Goal: Information Seeking & Learning: Learn about a topic

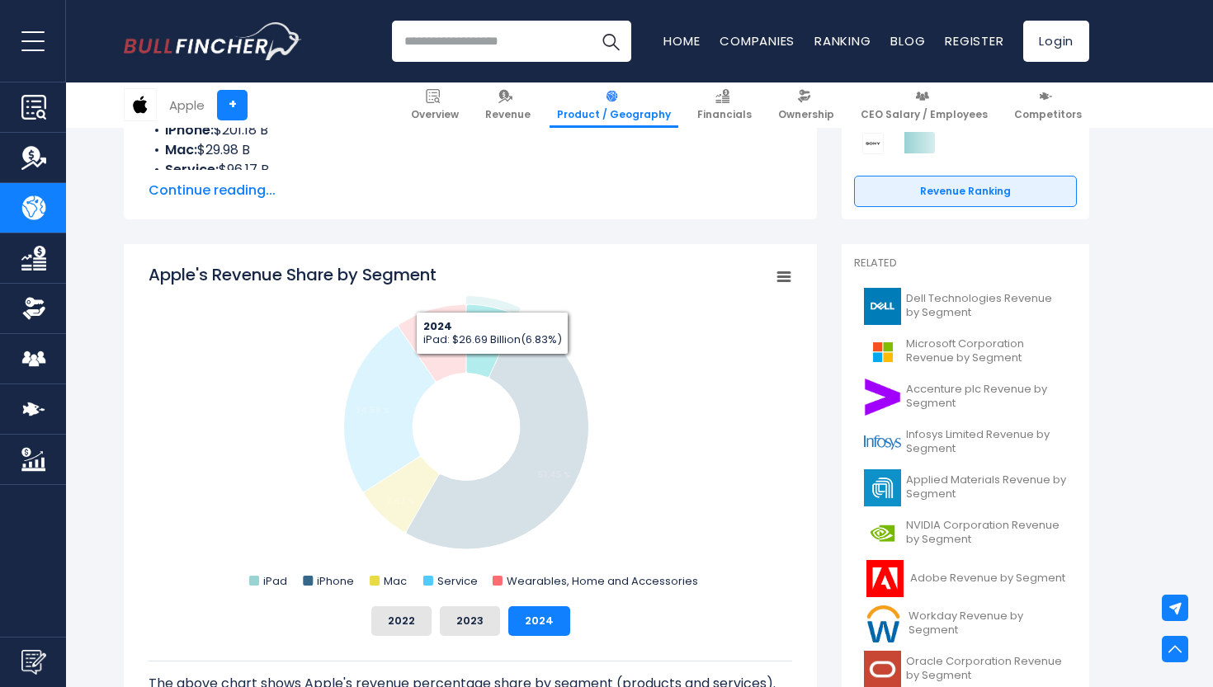
scroll to position [309, 0]
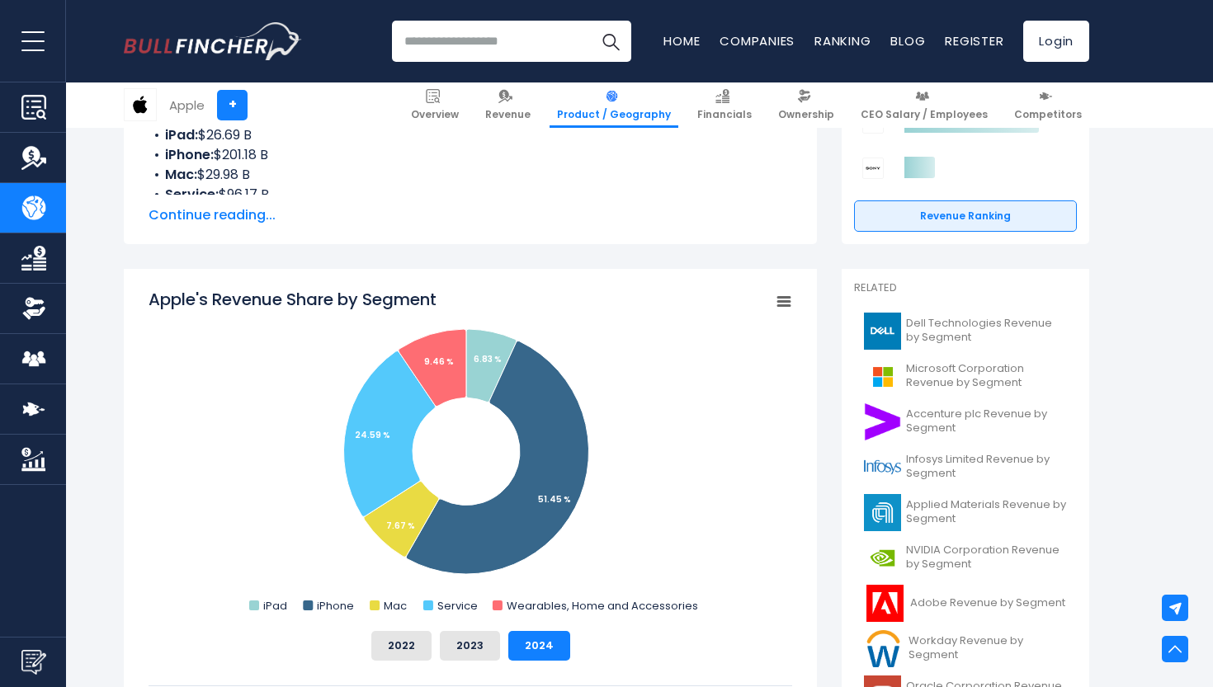
click at [242, 216] on span "Continue reading..." at bounding box center [469, 215] width 643 height 20
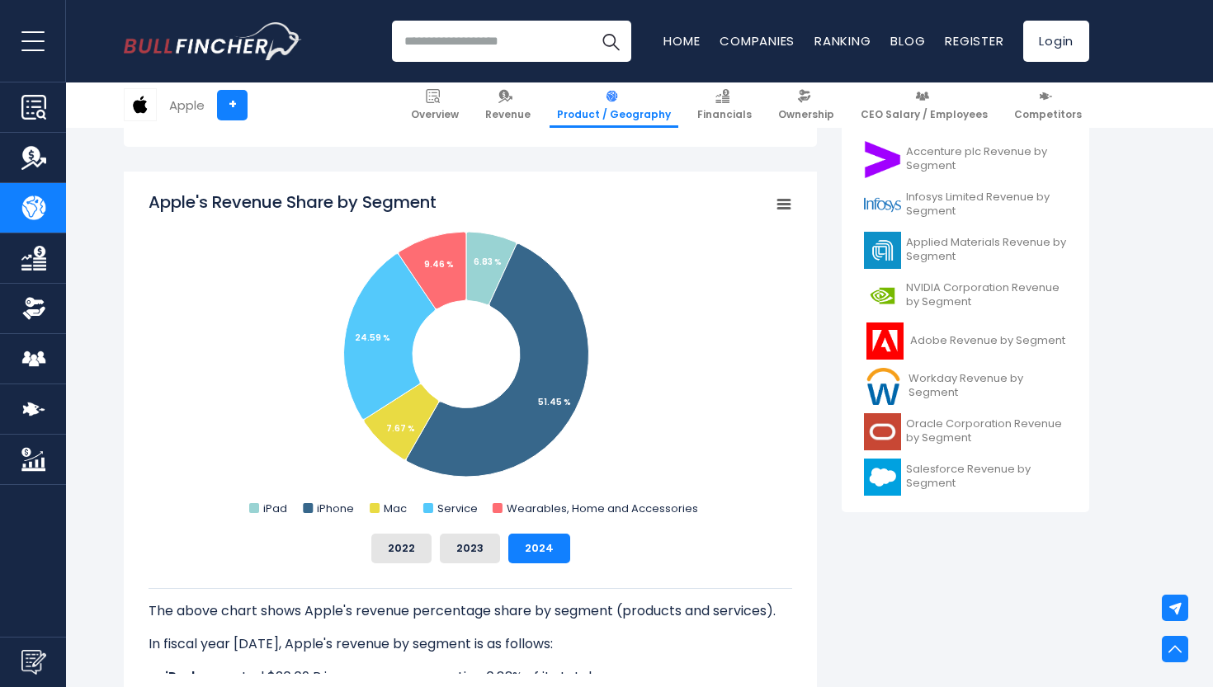
scroll to position [572, 0]
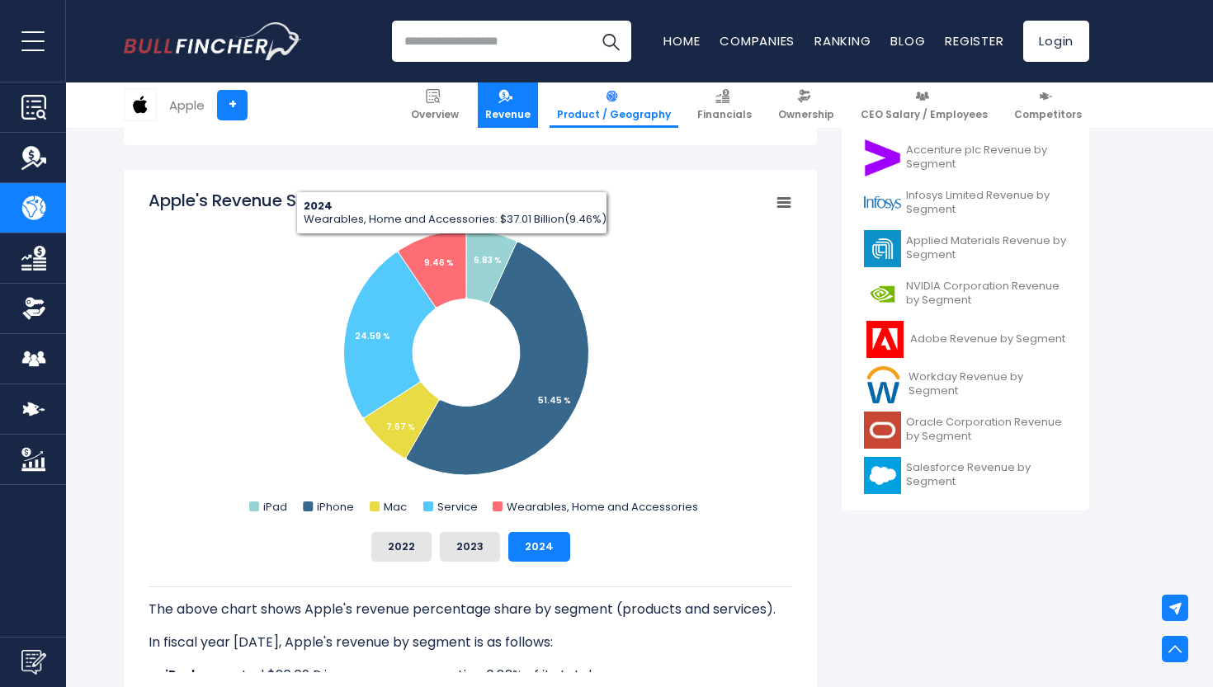
click at [533, 104] on link "Revenue" at bounding box center [508, 104] width 60 height 45
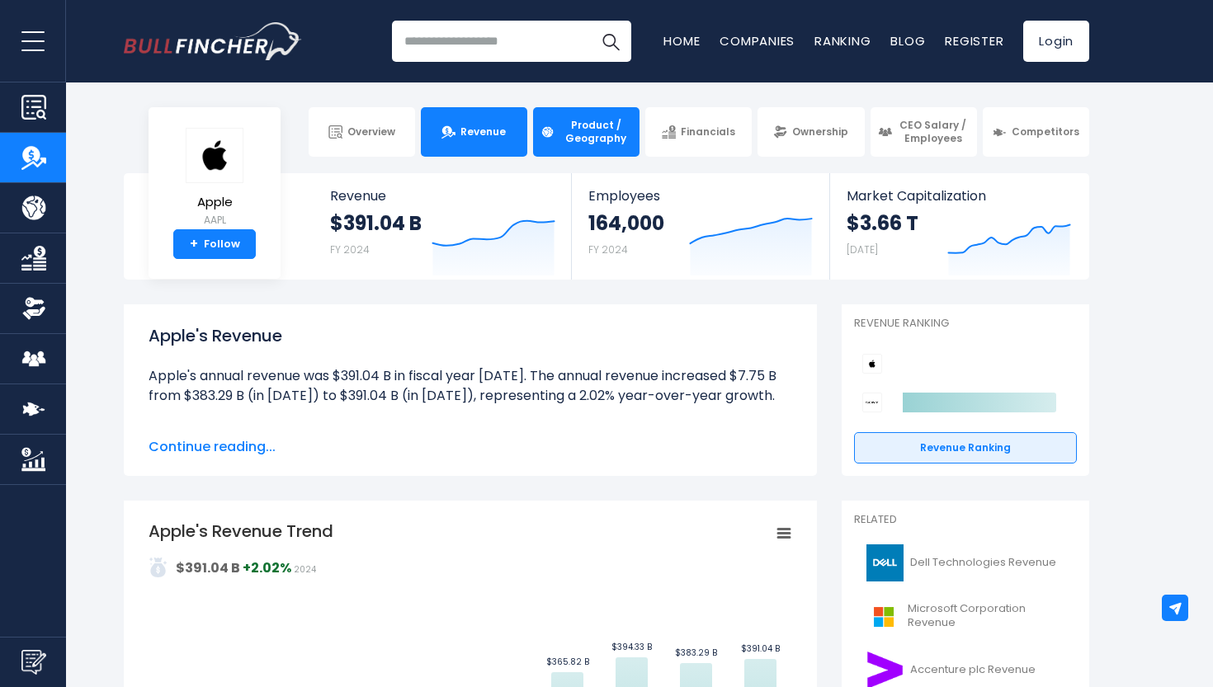
click at [605, 125] on span "Product / Geography" at bounding box center [595, 132] width 73 height 26
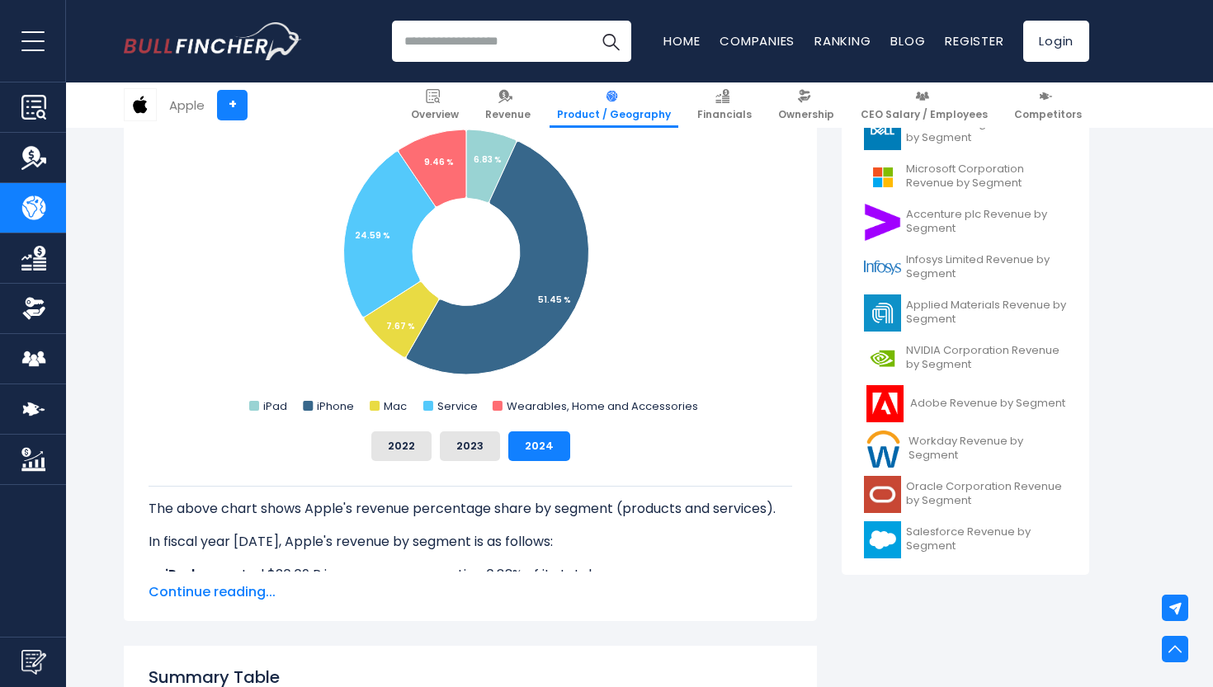
scroll to position [370, 0]
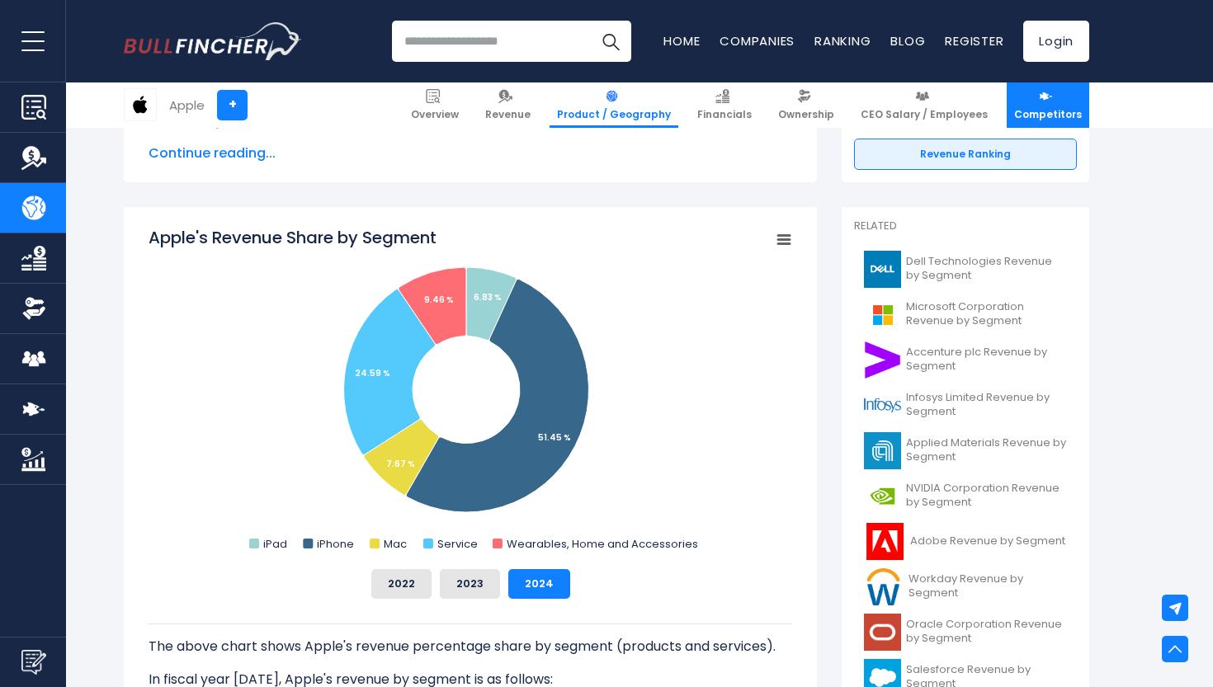
click at [1056, 100] on link "Competitors" at bounding box center [1047, 104] width 82 height 45
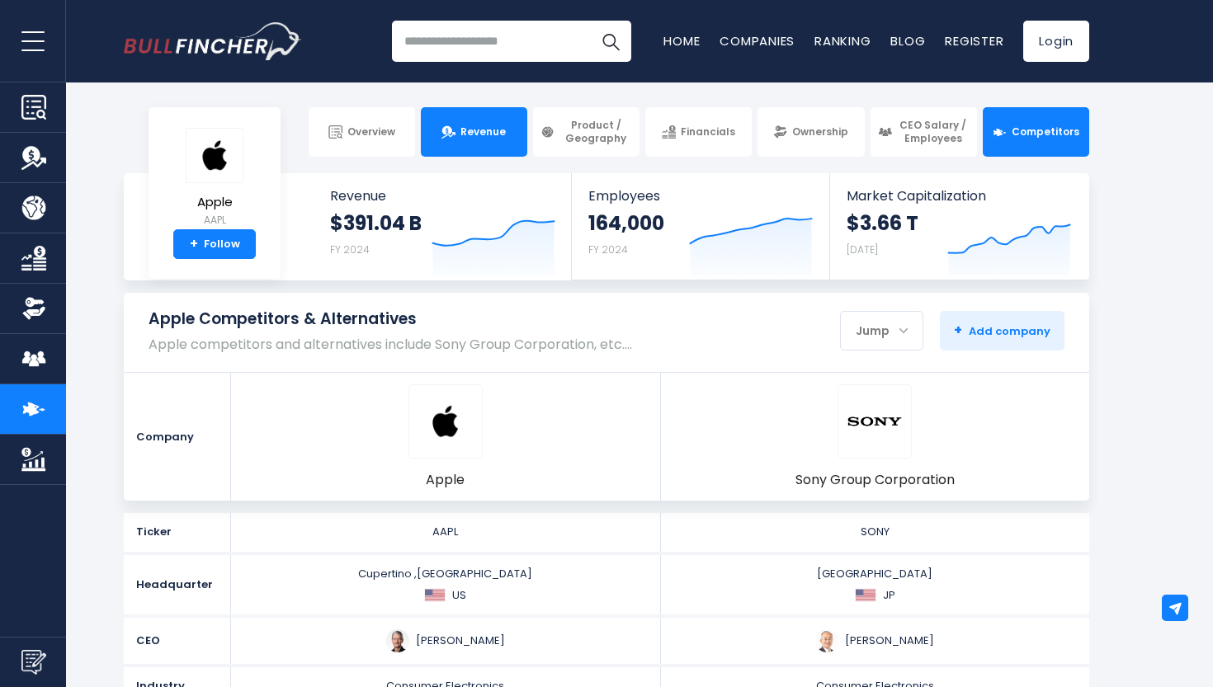
click at [511, 122] on link "Revenue" at bounding box center [474, 131] width 106 height 49
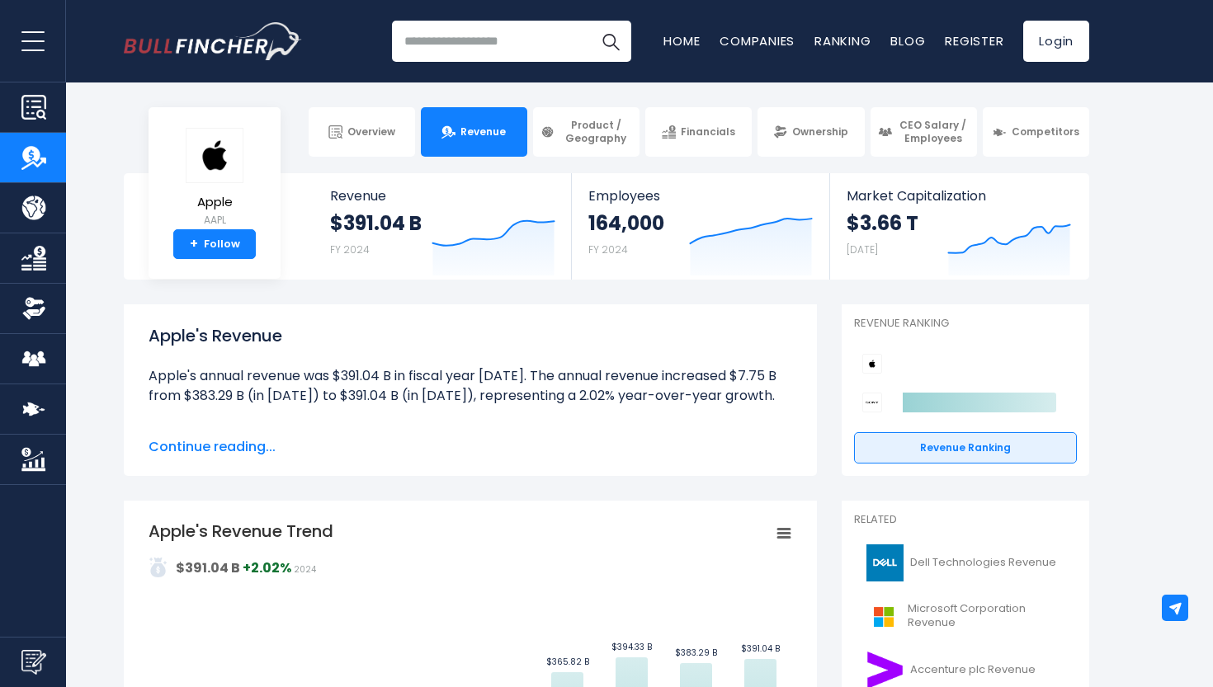
scroll to position [2, 0]
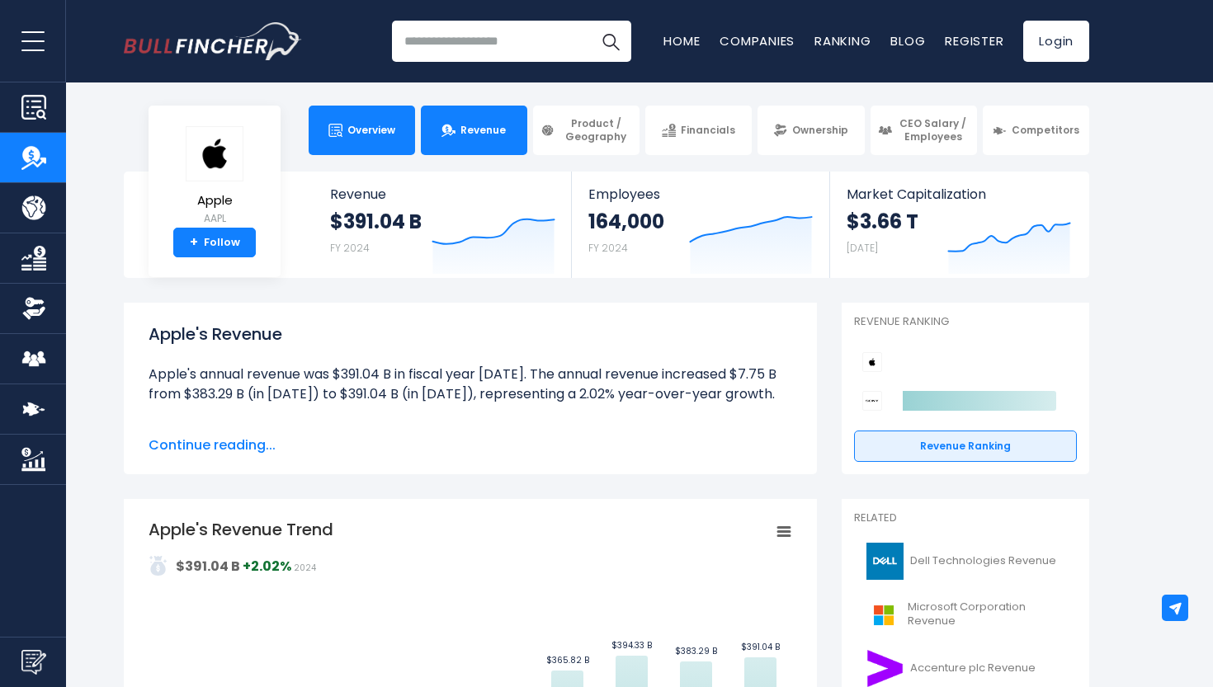
click at [355, 136] on span "Overview" at bounding box center [371, 130] width 48 height 13
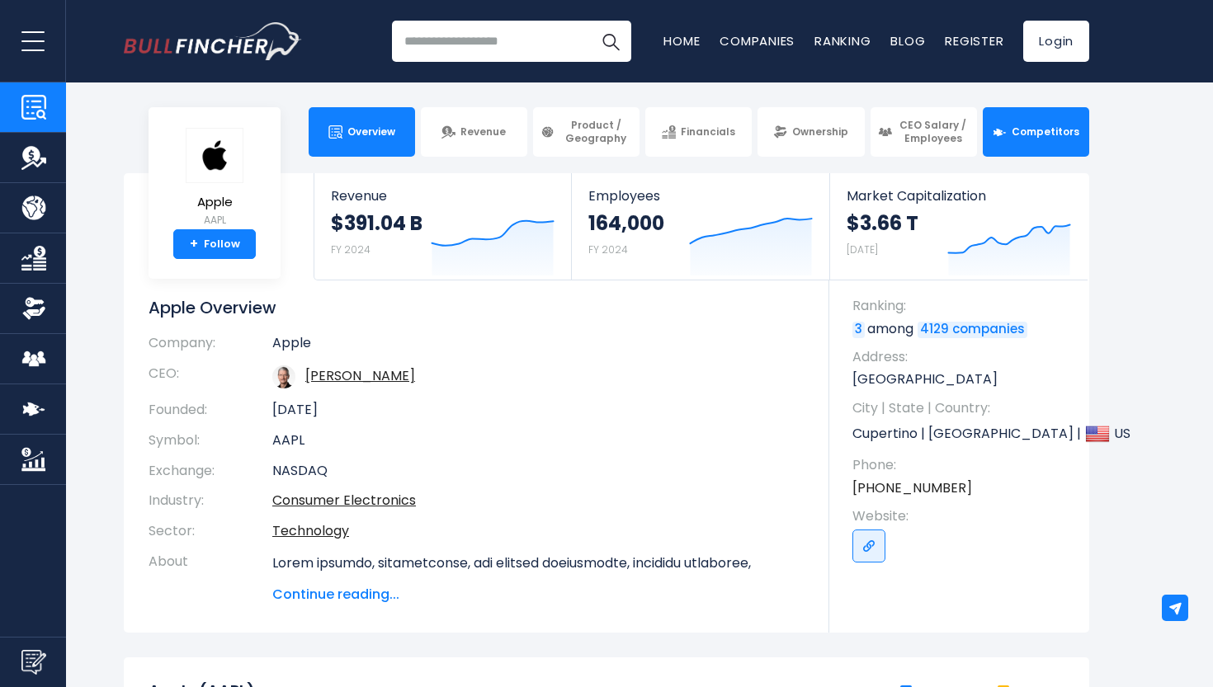
click at [1039, 124] on link "Competitors" at bounding box center [1035, 131] width 106 height 49
click at [1051, 134] on span "Competitors" at bounding box center [1045, 131] width 68 height 13
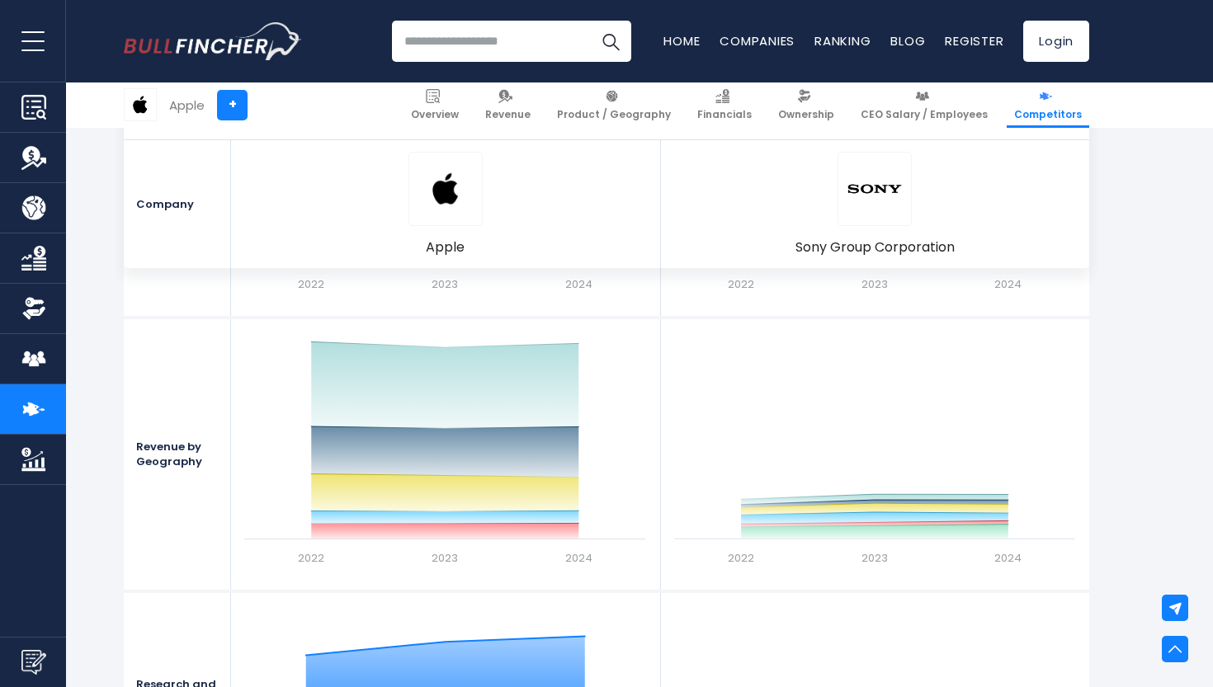
scroll to position [1908, 0]
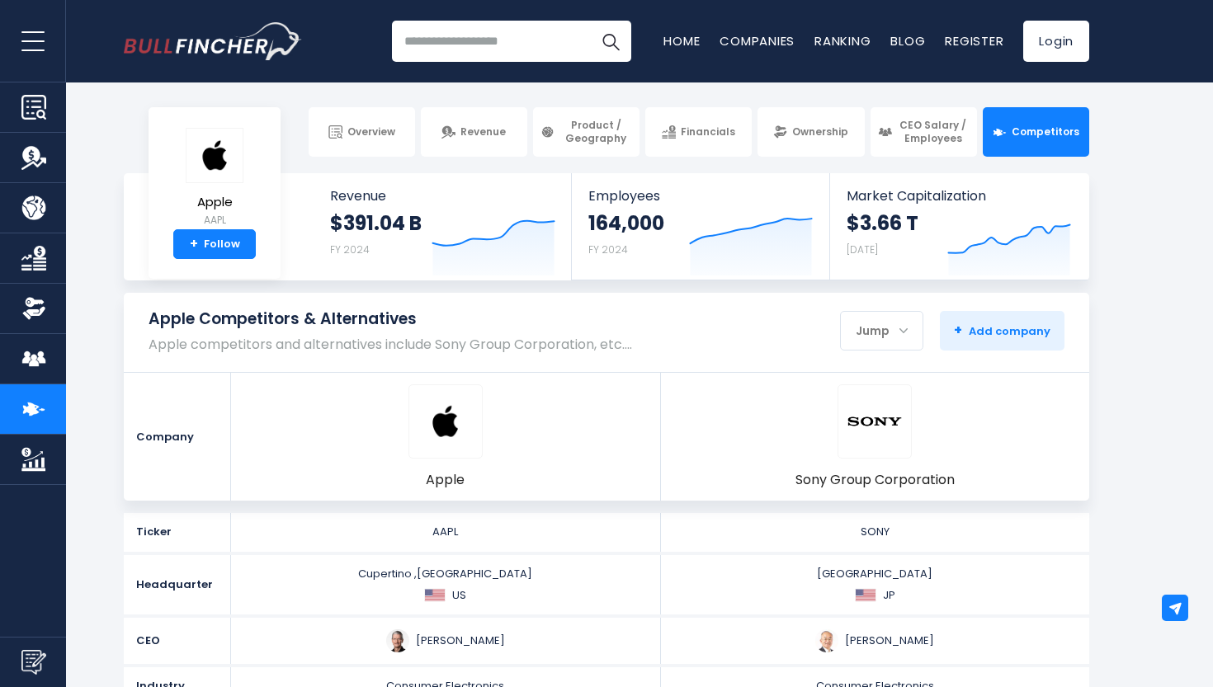
scroll to position [0, 0]
click at [602, 121] on span "Product / Geography" at bounding box center [595, 132] width 73 height 26
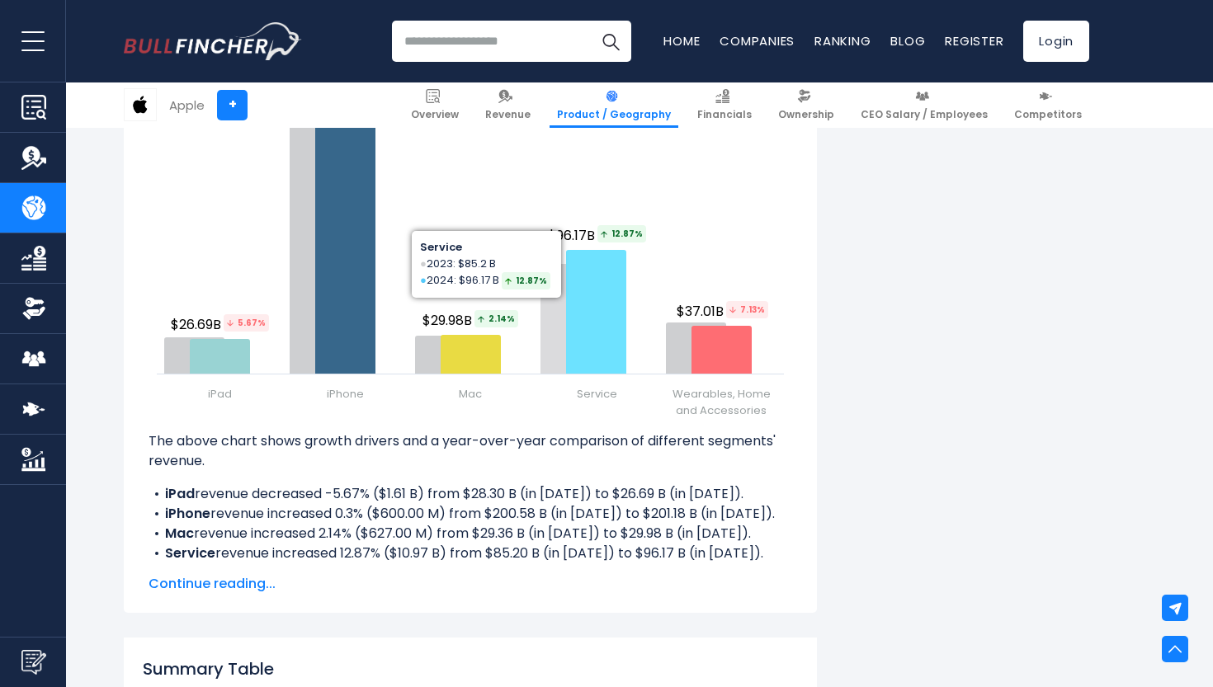
scroll to position [2094, 0]
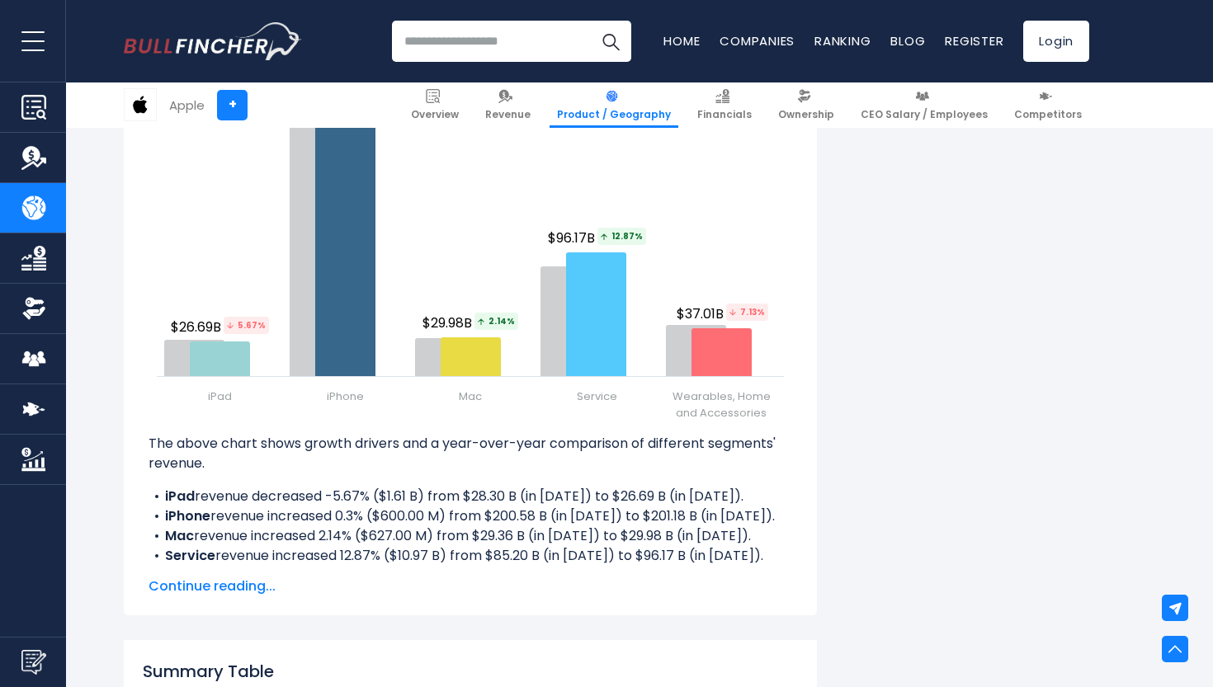
click at [230, 583] on span "Continue reading..." at bounding box center [469, 587] width 643 height 20
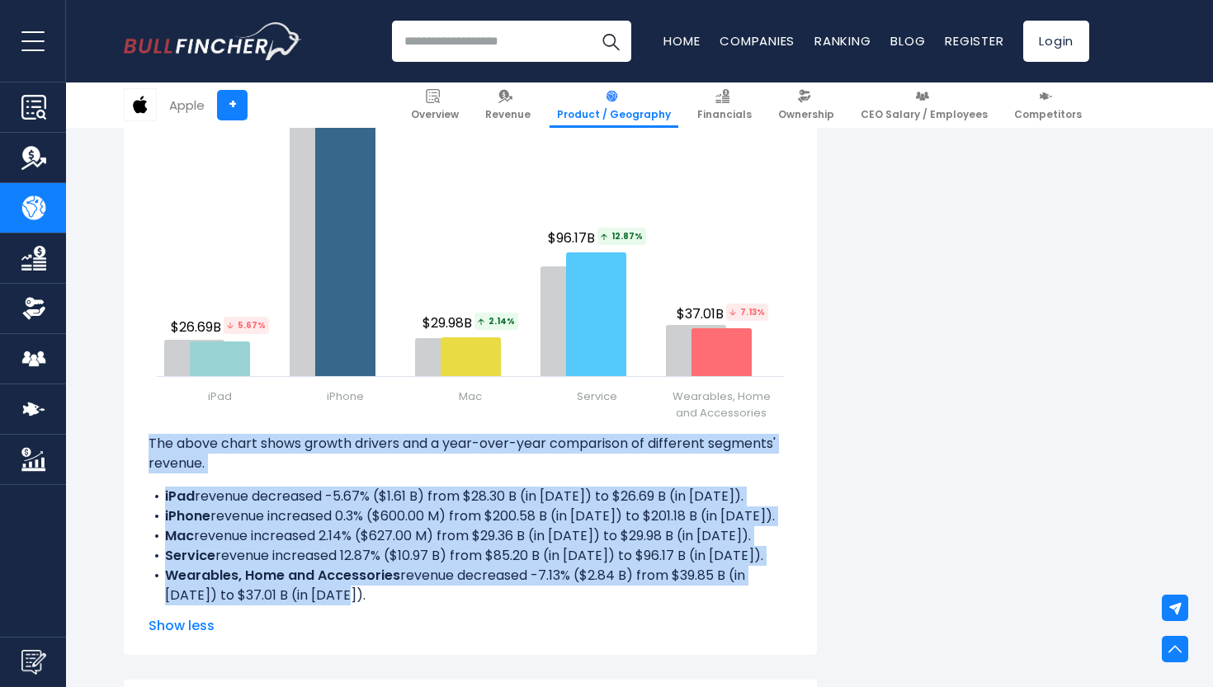
drag, startPoint x: 150, startPoint y: 439, endPoint x: 321, endPoint y: 597, distance: 232.9
click at [321, 597] on div "The above chart shows growth drivers and a year-over-year comparison of differe…" at bounding box center [469, 520] width 643 height 172
copy div "The above chart shows growth drivers and a year-over-year comparison of differe…"
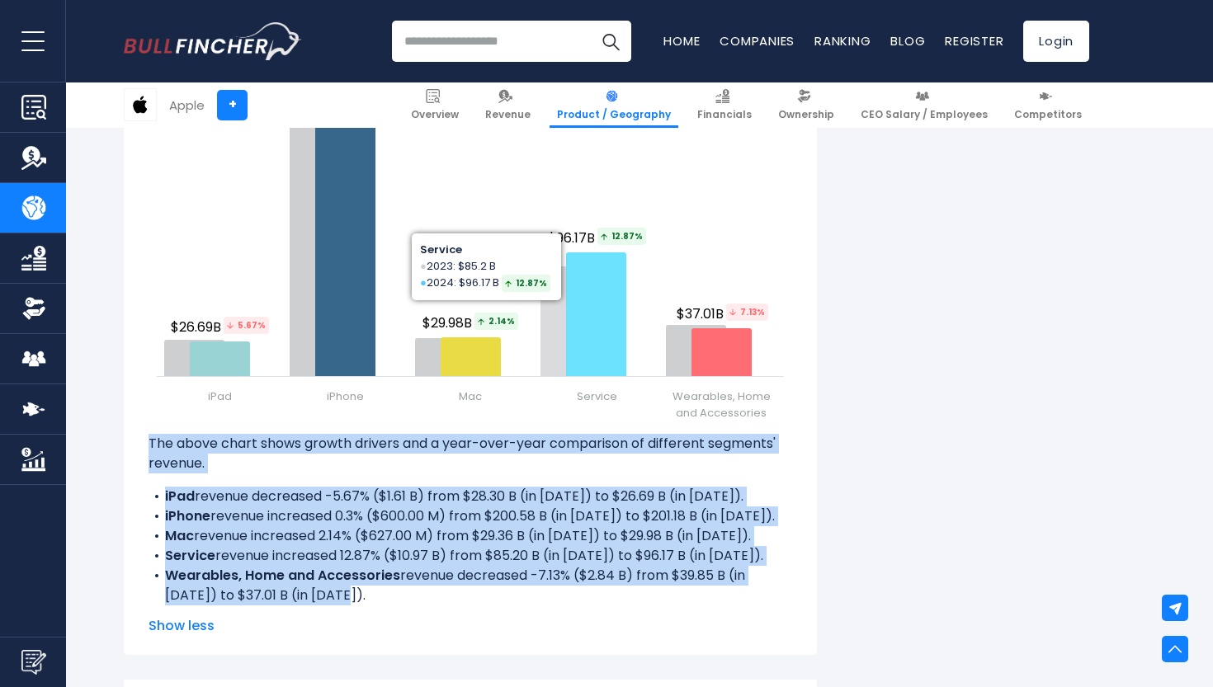
click at [637, 152] on rect "Apple's Revenue Growth Drivers" at bounding box center [469, 227] width 643 height 412
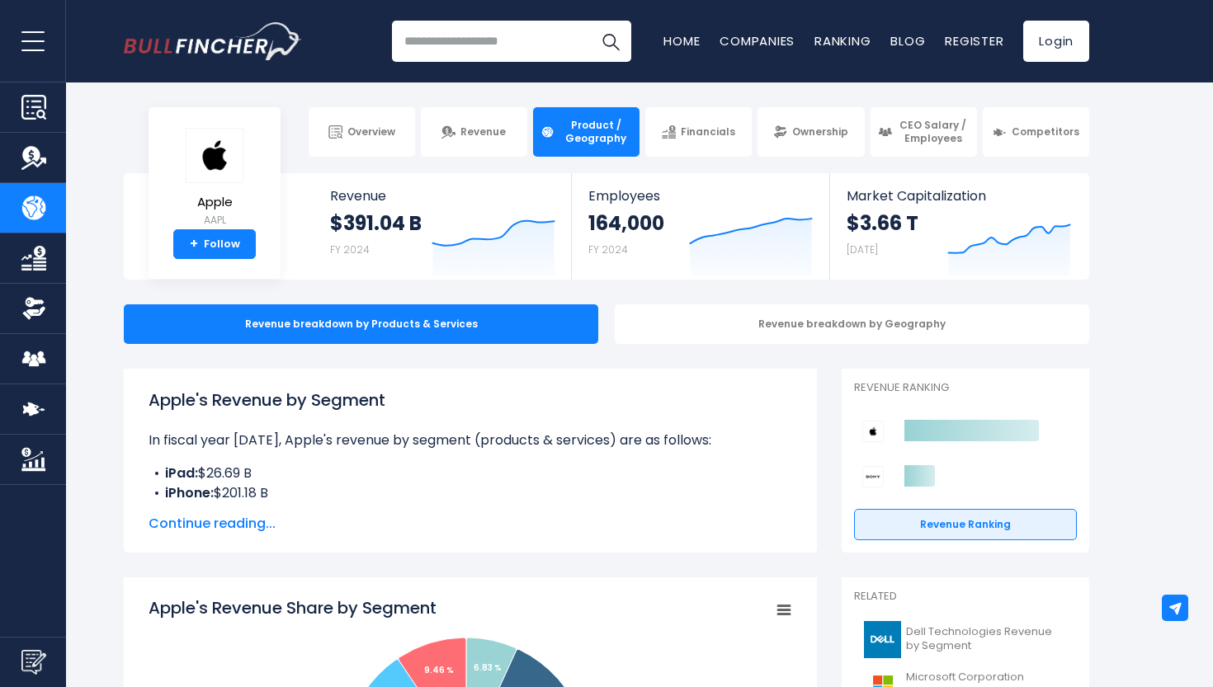
scroll to position [0, 0]
click at [458, 399] on h1 "Apple's Revenue by Segment" at bounding box center [469, 400] width 643 height 25
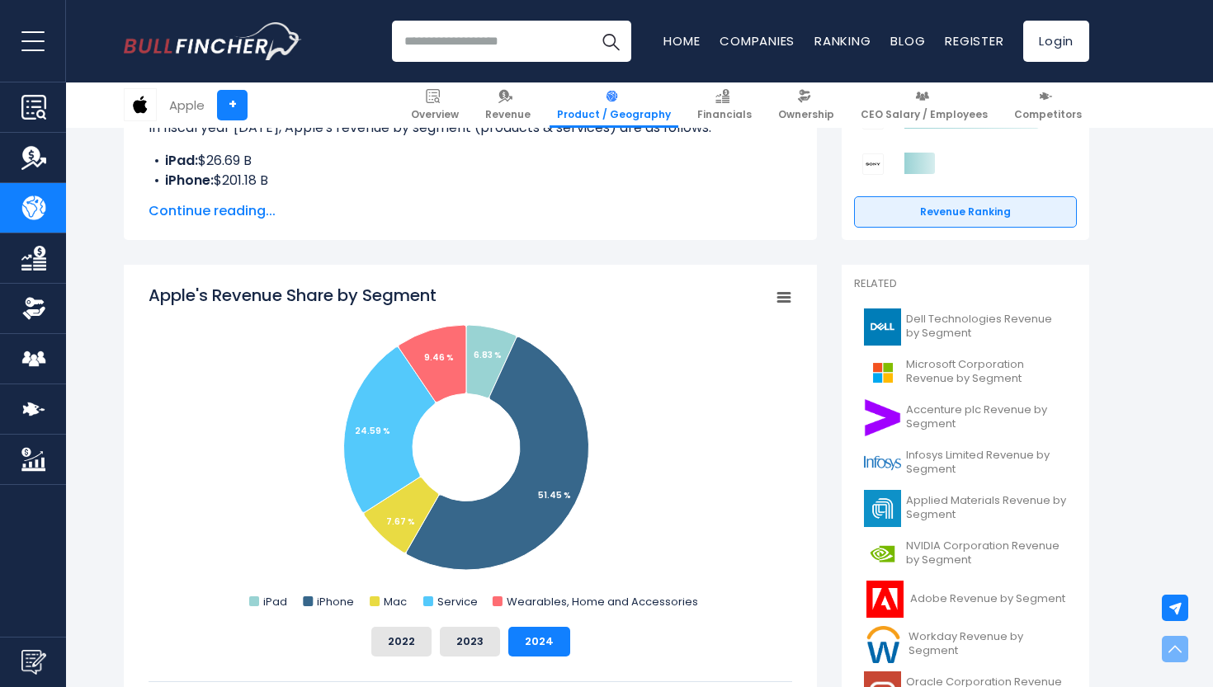
scroll to position [313, 0]
click at [724, 341] on rect "Apple's Revenue Share by Segment" at bounding box center [469, 448] width 643 height 330
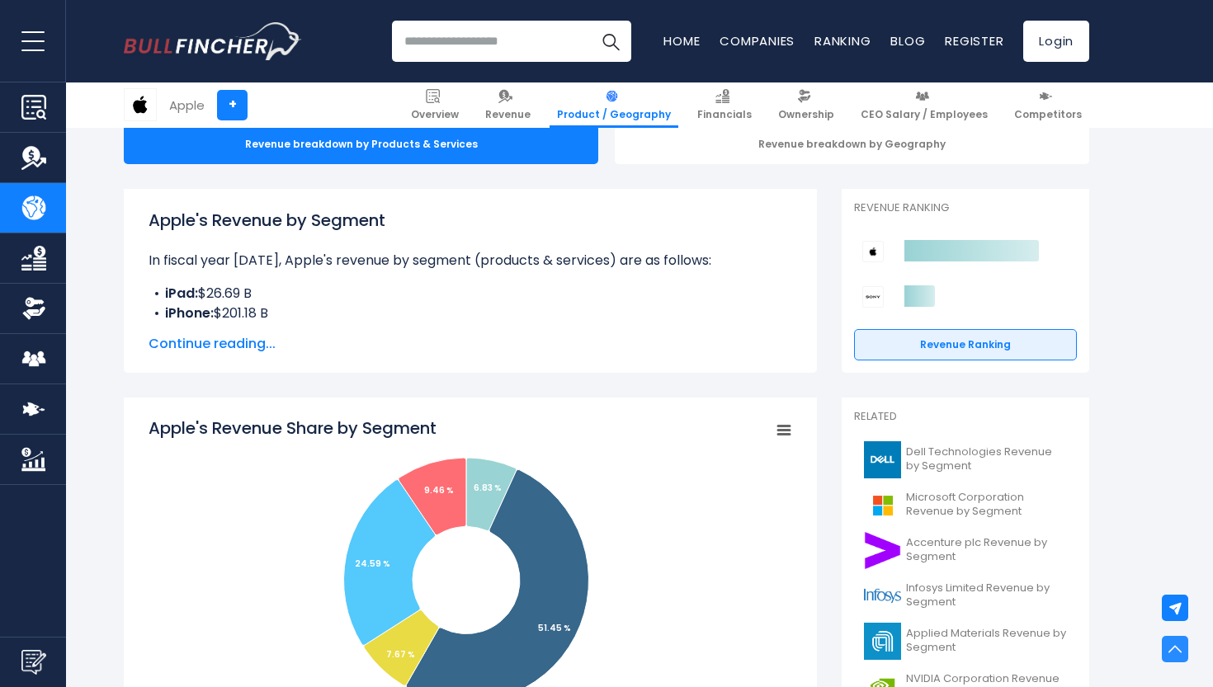
scroll to position [161, 0]
